Goal: Information Seeking & Learning: Learn about a topic

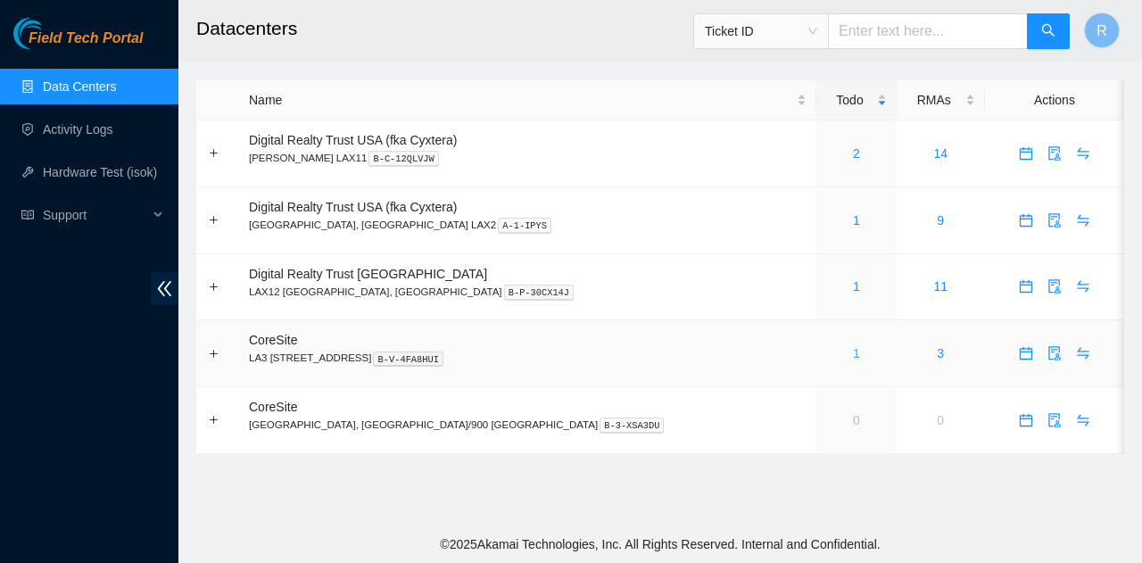
click at [853, 349] on link "1" at bounding box center [856, 353] width 7 height 14
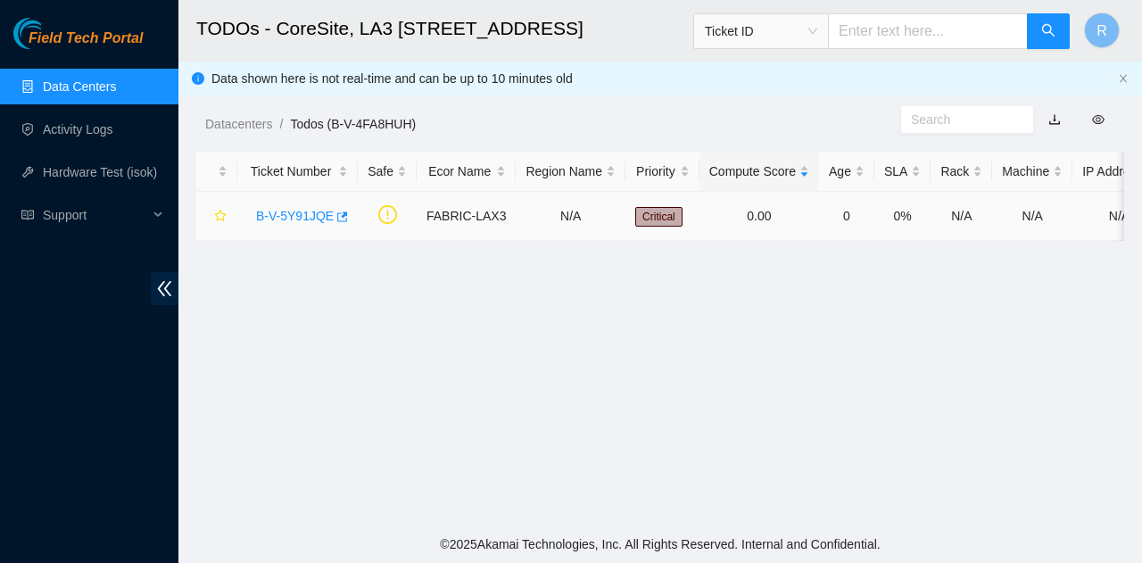
click at [315, 217] on link "B-V-5Y91JQE" at bounding box center [295, 216] width 78 height 14
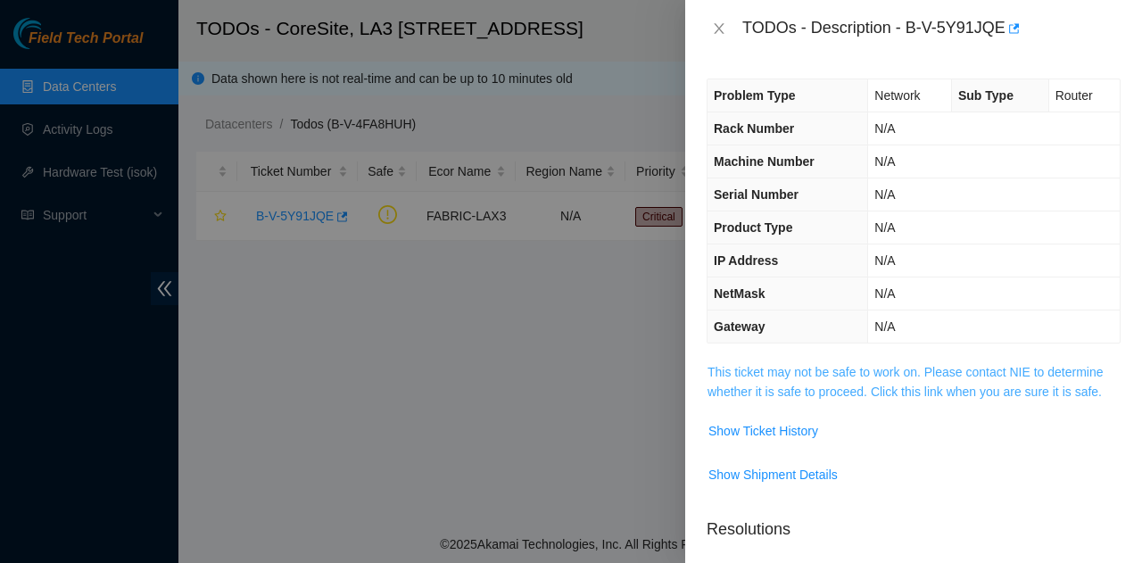
click at [989, 392] on link "This ticket may not be safe to work on. Please contact NIE to determine whether…" at bounding box center [905, 382] width 396 height 34
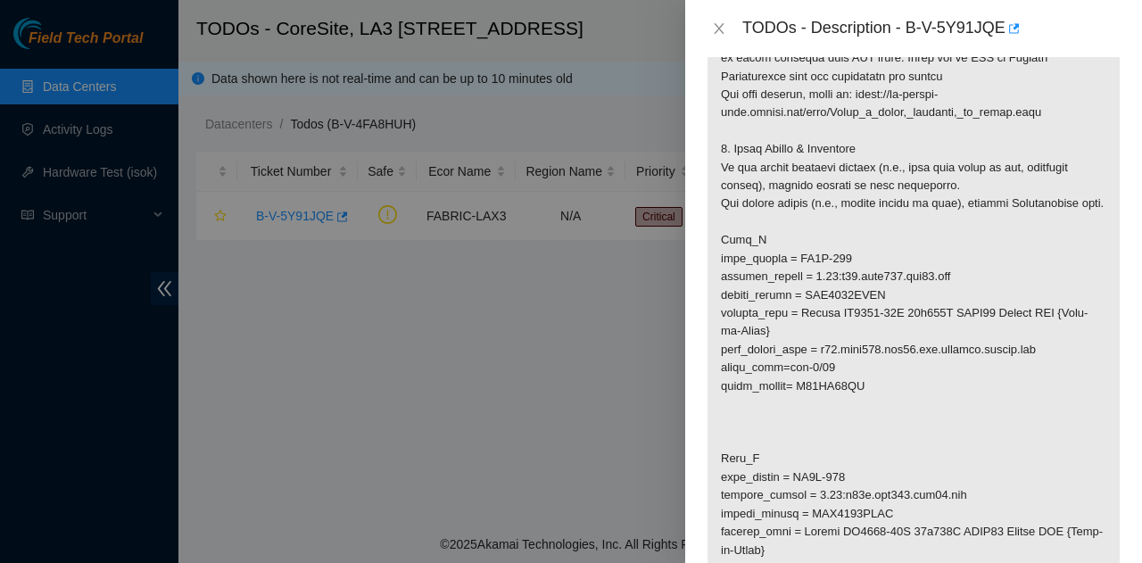
scroll to position [446, 0]
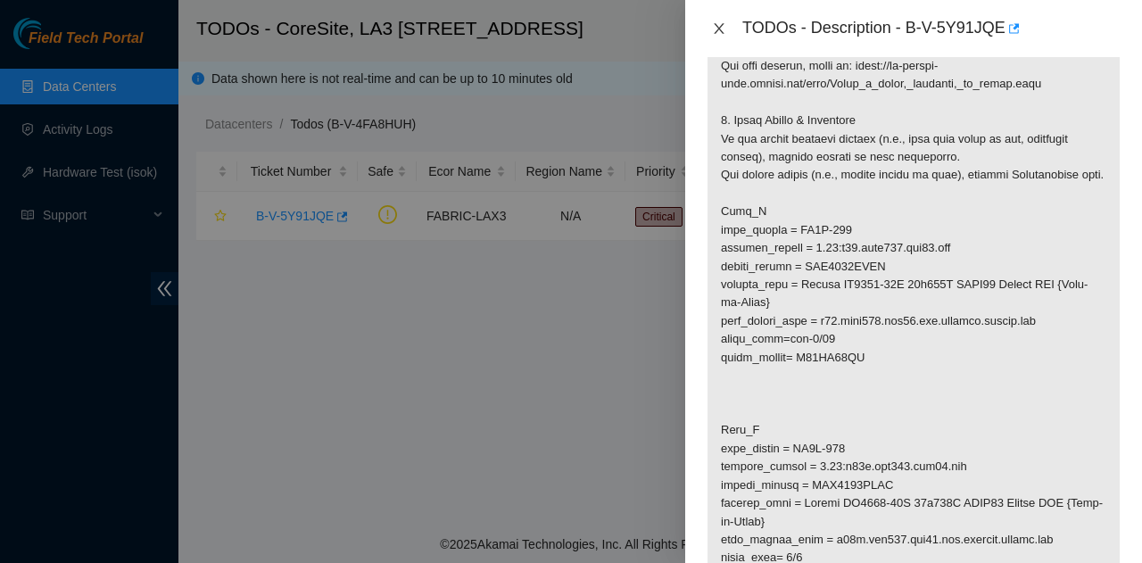
click at [713, 29] on icon "close" at bounding box center [719, 28] width 14 height 14
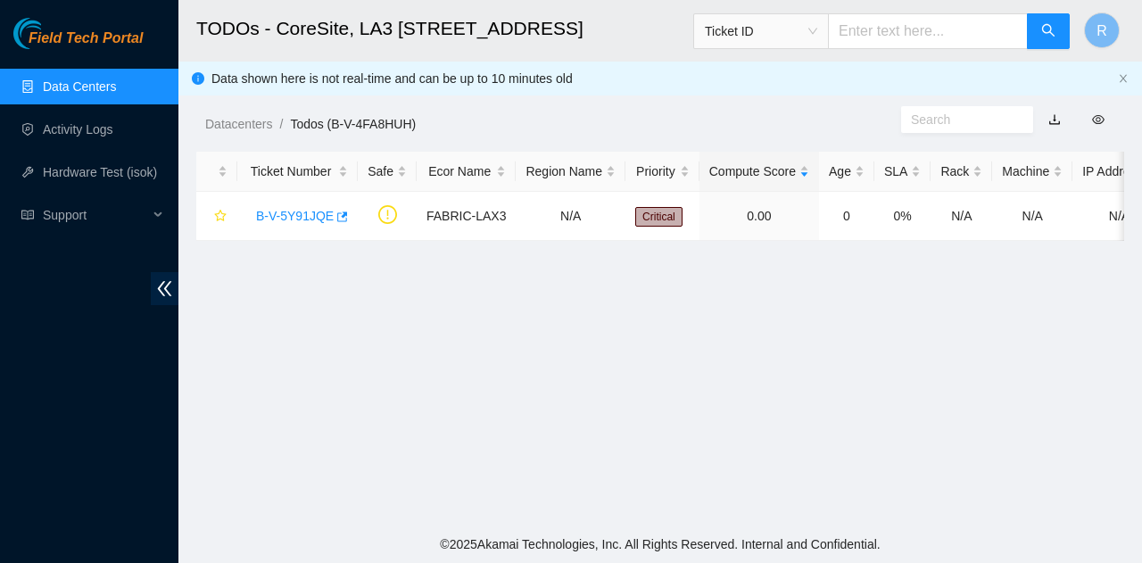
scroll to position [488, 0]
click at [116, 82] on link "Data Centers" at bounding box center [79, 86] width 73 height 14
